Goal: Task Accomplishment & Management: Use online tool/utility

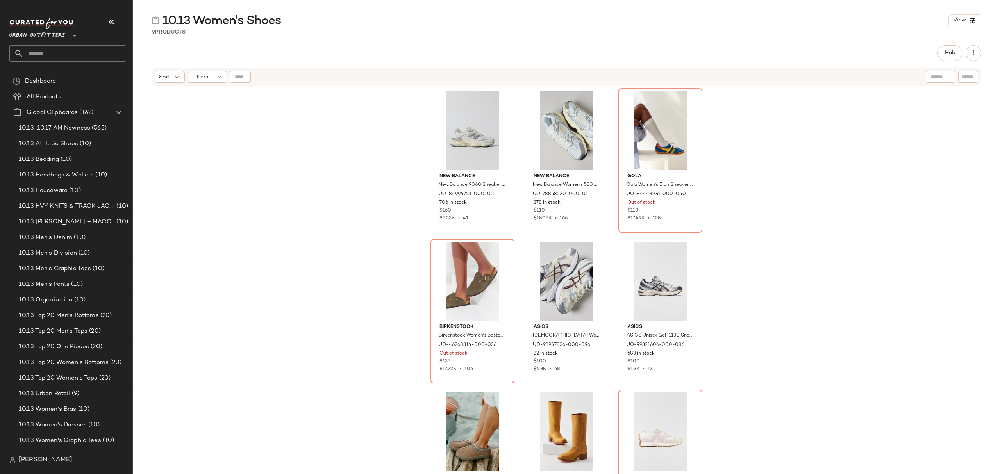
scroll to position [30, 0]
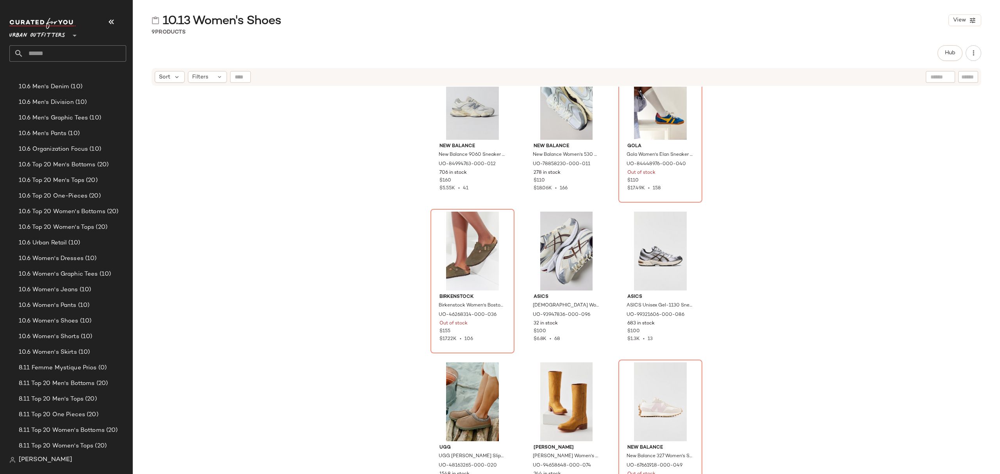
click at [97, 51] on input "text" at bounding box center [74, 53] width 103 height 16
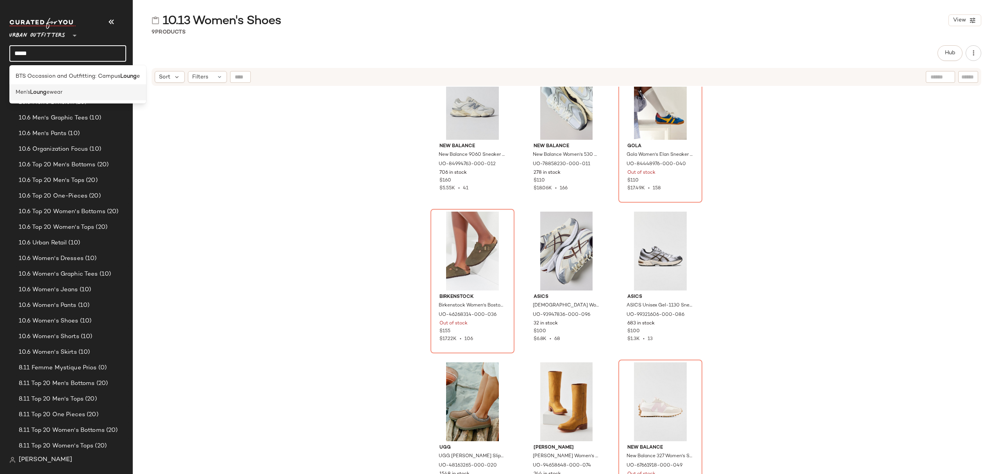
type input "*****"
click at [91, 91] on div "Men’s Loung ewear" at bounding box center [78, 92] width 124 height 8
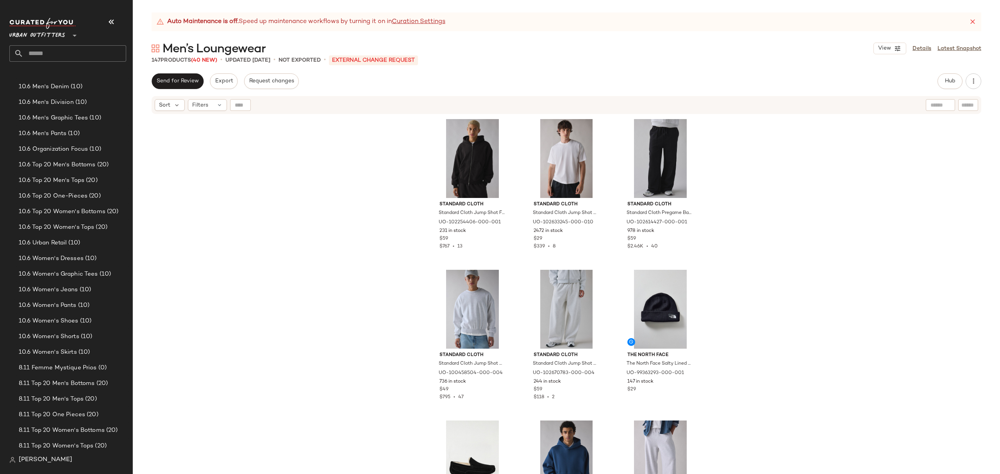
click at [186, 83] on span "Send for Review" at bounding box center [177, 81] width 43 height 6
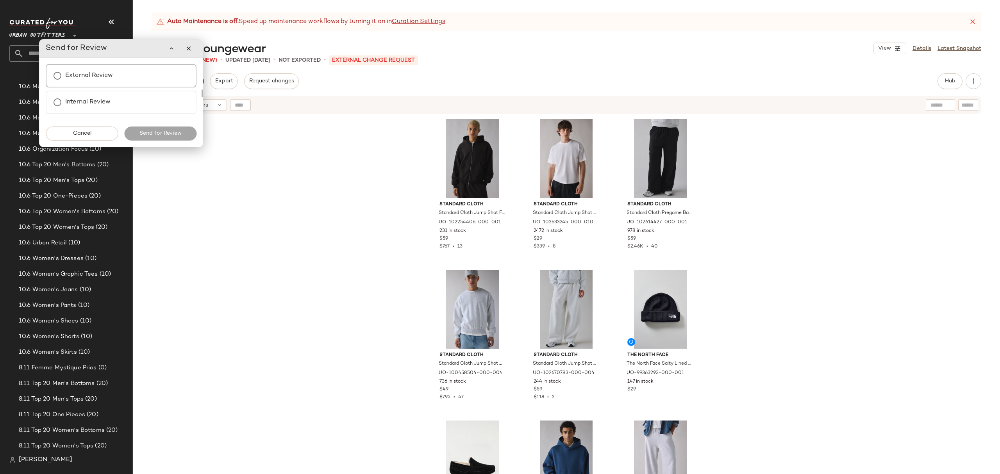
click at [126, 75] on div "External Review" at bounding box center [121, 75] width 151 height 23
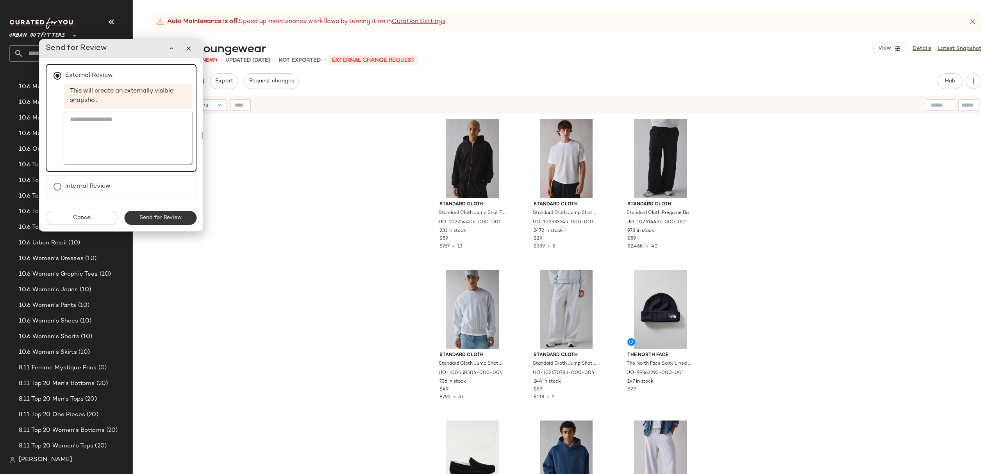
click at [173, 218] on span "Send for Review" at bounding box center [160, 218] width 43 height 6
